Goal: Subscribe to service/newsletter

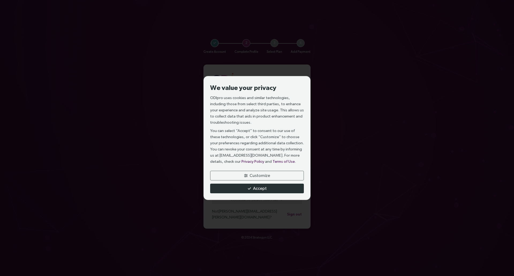
click at [258, 188] on span "Accept" at bounding box center [260, 188] width 14 height 7
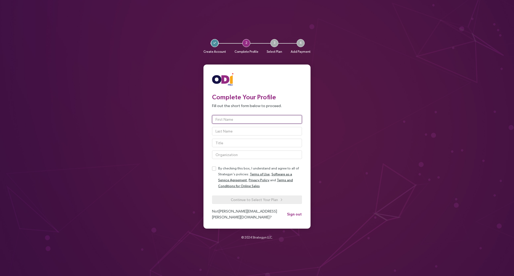
click at [254, 122] on input "text" at bounding box center [257, 119] width 90 height 9
type input "[PERSON_NAME]"
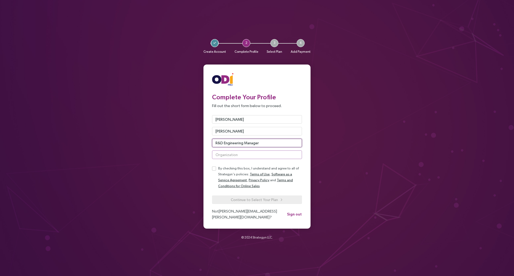
type input "R&D Engineering Manager"
click at [246, 159] on input "text" at bounding box center [257, 154] width 90 height 9
type input "EcoWater Systems"
click at [212, 169] on div "Complete Your Profile Fill out the short form below to proceed. Ryan Boyd R&D E…" at bounding box center [257, 146] width 99 height 147
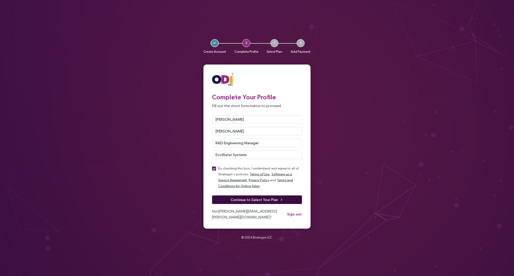
click at [240, 202] on span "Continue to Select Your Plan" at bounding box center [254, 200] width 47 height 6
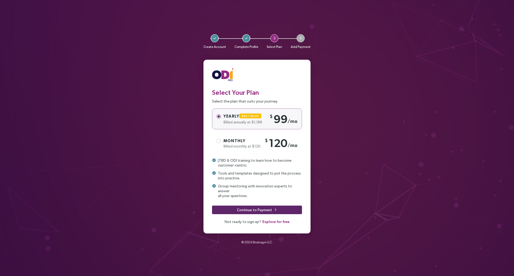
click at [237, 144] on div "Monthly" at bounding box center [243, 141] width 39 height 6
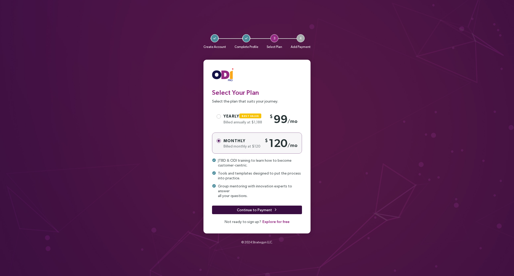
click at [265, 209] on span "Continue to Payment" at bounding box center [254, 210] width 35 height 6
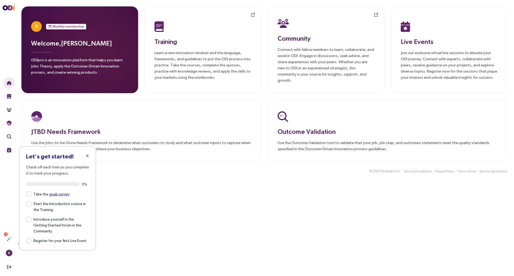
click at [88, 155] on icon "button" at bounding box center [87, 156] width 3 height 4
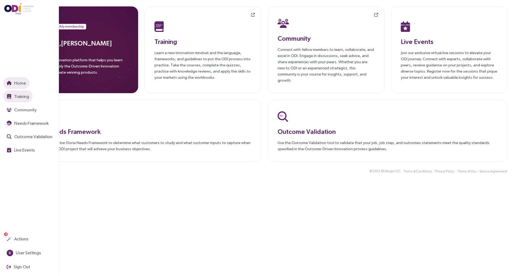
click at [15, 97] on span "Training" at bounding box center [21, 96] width 16 height 7
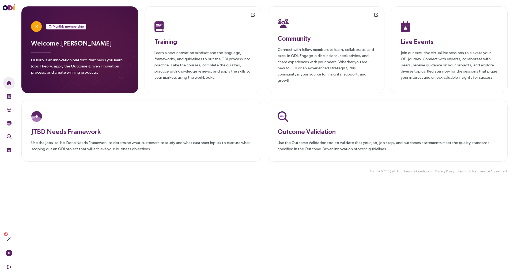
click at [152, 199] on main "R Monthly membership Welcome, Ryan Boyd ODIpro is an innovation platform that h…" at bounding box center [264, 138] width 499 height 276
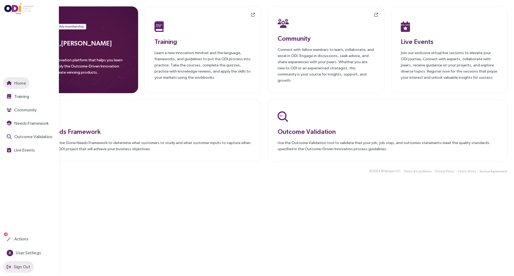
click at [13, 267] on span "Sign Out" at bounding box center [22, 266] width 18 height 7
